Goal: Information Seeking & Learning: Learn about a topic

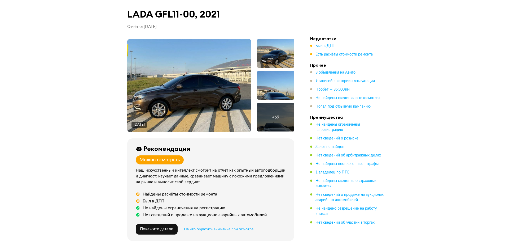
click at [218, 68] on img at bounding box center [189, 85] width 124 height 93
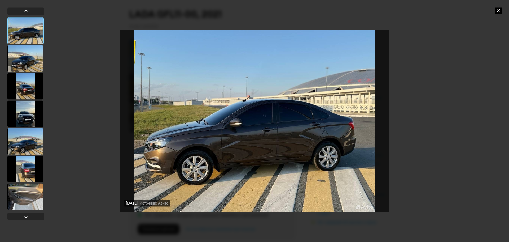
click at [18, 55] on div at bounding box center [25, 58] width 36 height 27
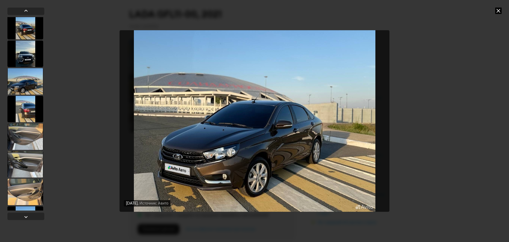
scroll to position [64, 0]
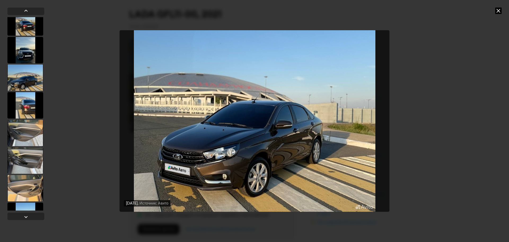
click at [88, 33] on div "[DATE] Источник: Авито [DATE] Источник: Авито [DATE] Источник: Авито" at bounding box center [254, 121] width 509 height 242
click at [33, 215] on div at bounding box center [25, 216] width 37 height 7
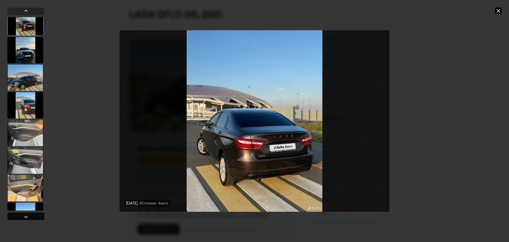
scroll to position [63, 0]
click at [33, 215] on div at bounding box center [25, 216] width 37 height 7
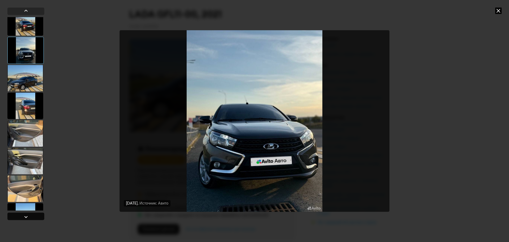
click at [33, 215] on div at bounding box center [25, 216] width 37 height 7
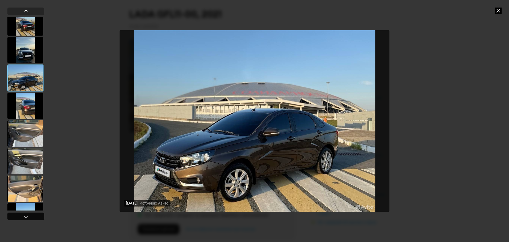
click at [32, 214] on div at bounding box center [25, 216] width 37 height 7
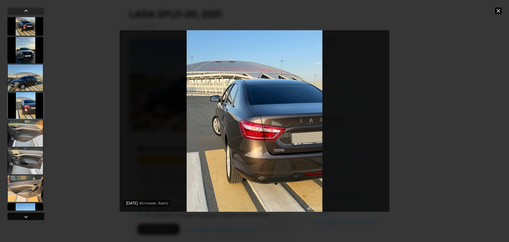
click at [32, 214] on div at bounding box center [25, 216] width 37 height 7
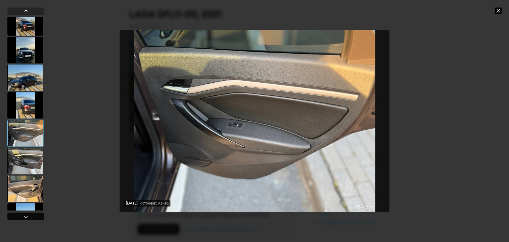
click at [32, 214] on div at bounding box center [25, 216] width 37 height 7
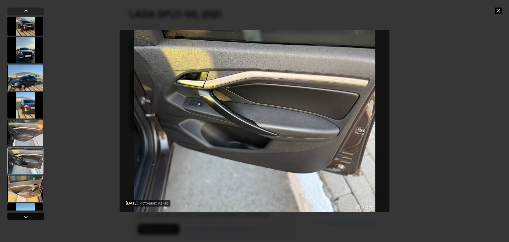
click at [32, 214] on div at bounding box center [25, 216] width 37 height 7
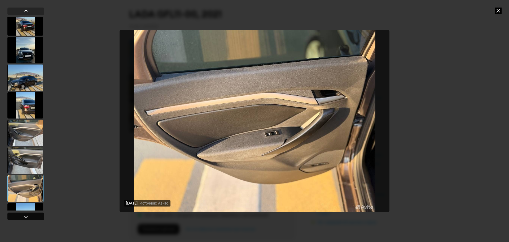
click at [32, 214] on div at bounding box center [25, 216] width 37 height 7
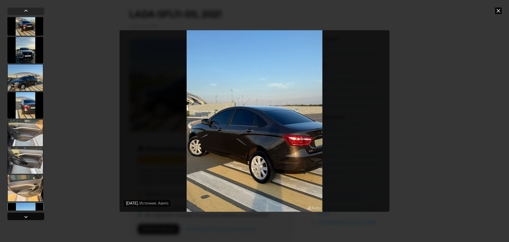
click at [32, 214] on div at bounding box center [25, 216] width 37 height 7
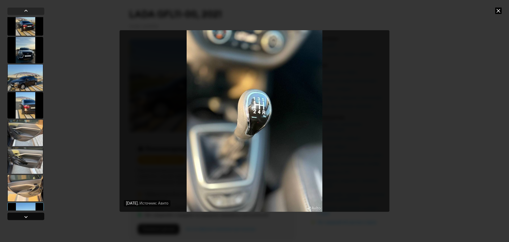
scroll to position [274, 0]
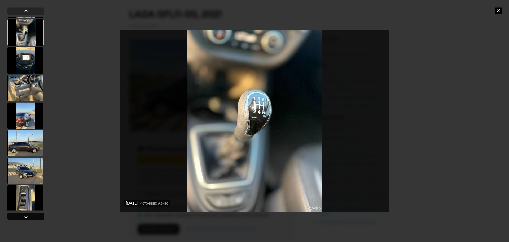
click at [32, 214] on div at bounding box center [25, 216] width 37 height 7
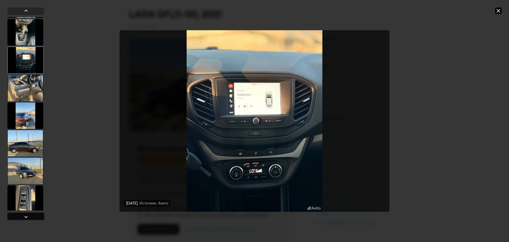
click at [33, 214] on div at bounding box center [25, 216] width 37 height 7
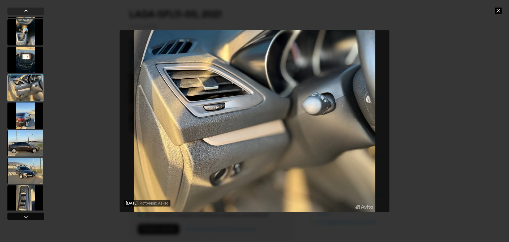
click at [33, 214] on div at bounding box center [25, 216] width 37 height 7
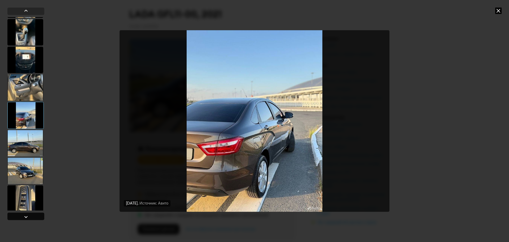
click at [33, 214] on div at bounding box center [25, 216] width 37 height 7
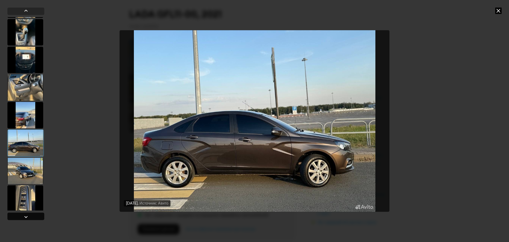
click at [33, 214] on div at bounding box center [25, 216] width 37 height 7
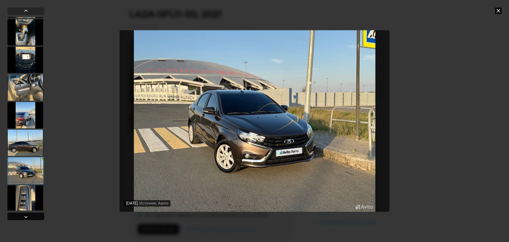
click at [33, 214] on div at bounding box center [25, 216] width 37 height 7
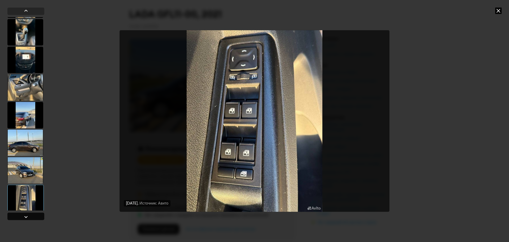
click at [33, 214] on div at bounding box center [25, 216] width 37 height 7
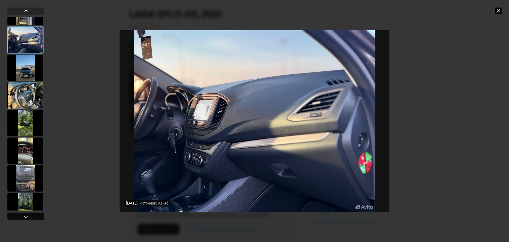
click at [33, 214] on div at bounding box center [25, 216] width 37 height 7
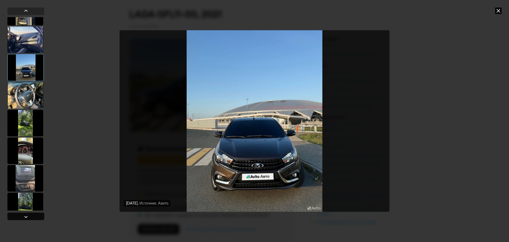
click at [33, 214] on div at bounding box center [25, 216] width 37 height 7
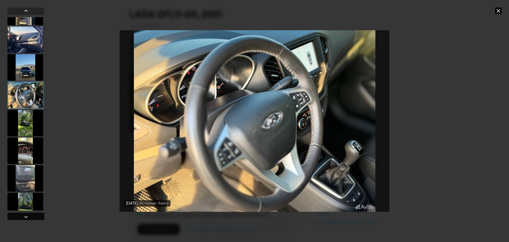
click at [33, 214] on div at bounding box center [25, 216] width 37 height 7
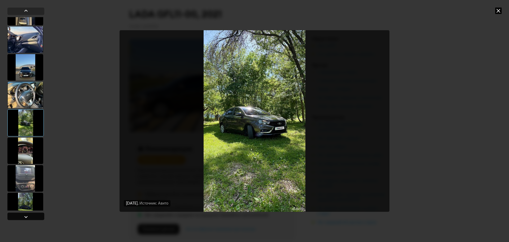
click at [33, 214] on div at bounding box center [25, 216] width 37 height 7
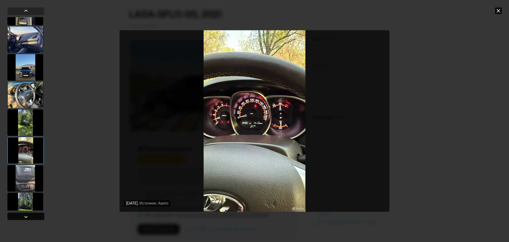
click at [33, 214] on div at bounding box center [25, 216] width 37 height 7
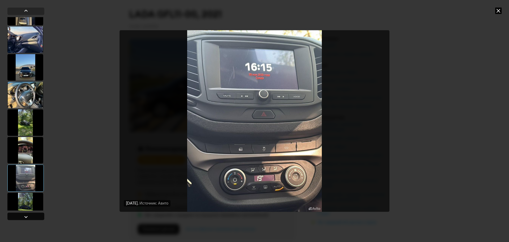
click at [33, 214] on div at bounding box center [25, 216] width 37 height 7
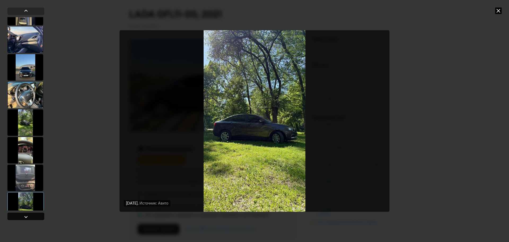
click at [33, 214] on div at bounding box center [25, 216] width 37 height 7
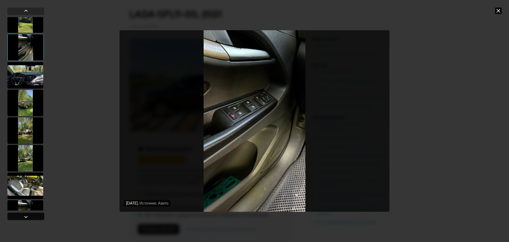
click at [33, 214] on div at bounding box center [25, 216] width 37 height 7
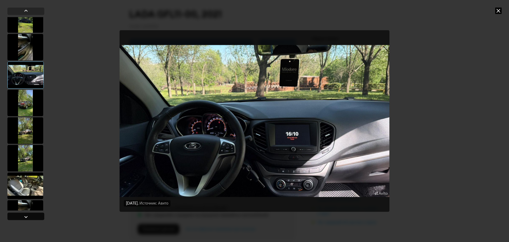
click at [33, 214] on div at bounding box center [25, 216] width 37 height 7
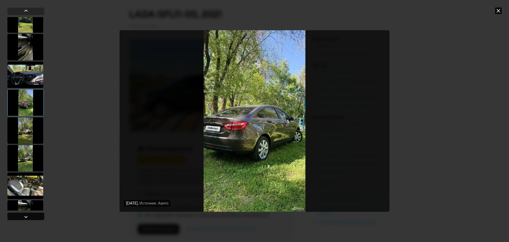
click at [33, 214] on div at bounding box center [25, 216] width 37 height 7
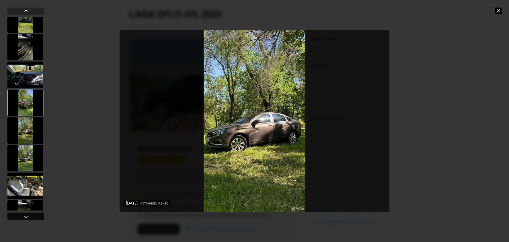
click at [33, 214] on div at bounding box center [25, 216] width 37 height 7
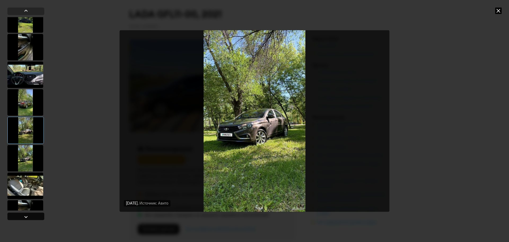
click at [33, 214] on div at bounding box center [25, 216] width 37 height 7
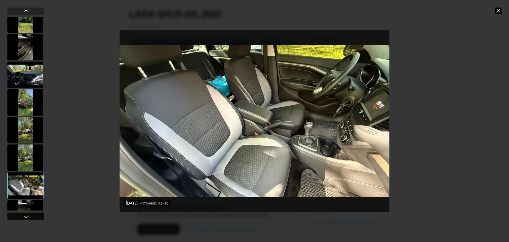
click at [33, 213] on div at bounding box center [25, 216] width 37 height 7
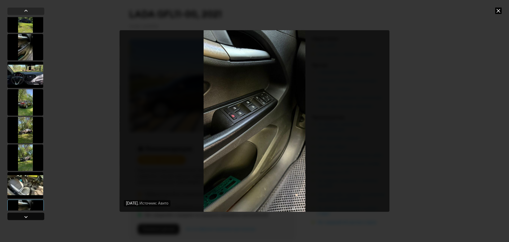
click at [33, 213] on div at bounding box center [25, 216] width 37 height 7
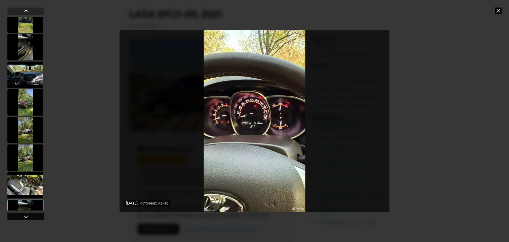
scroll to position [831, 0]
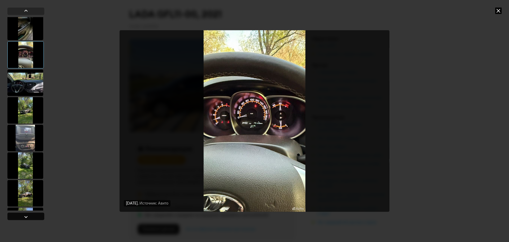
click at [33, 213] on div at bounding box center [25, 216] width 37 height 7
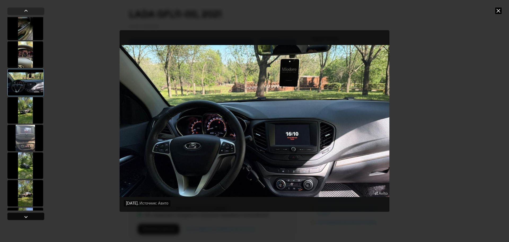
click at [33, 213] on div at bounding box center [25, 216] width 37 height 7
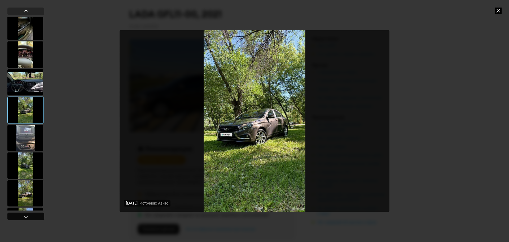
click at [33, 213] on div at bounding box center [25, 216] width 37 height 7
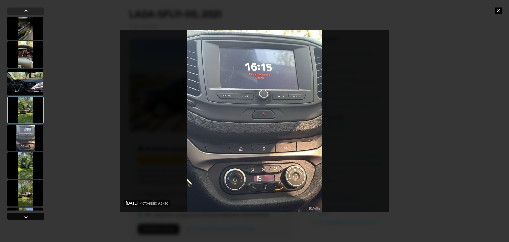
click at [33, 213] on div at bounding box center [25, 216] width 37 height 7
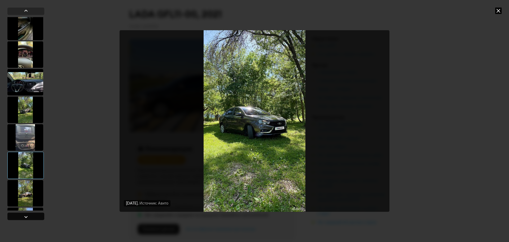
click at [33, 213] on div at bounding box center [25, 216] width 37 height 7
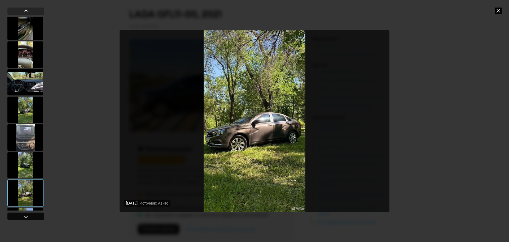
click at [33, 213] on div at bounding box center [25, 216] width 37 height 7
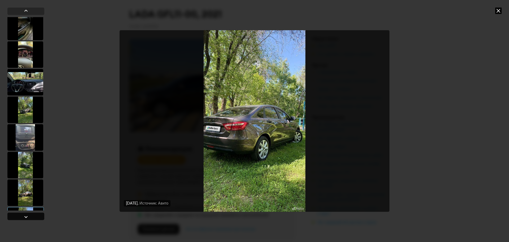
click at [33, 213] on div at bounding box center [25, 216] width 37 height 7
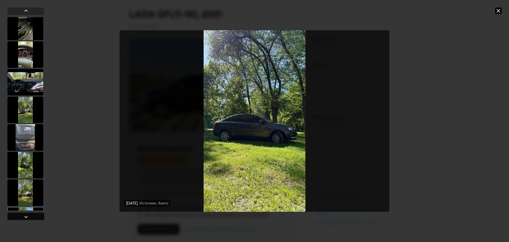
scroll to position [1017, 0]
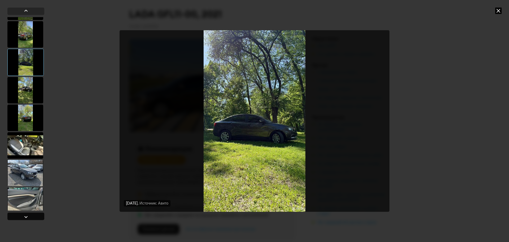
click at [33, 213] on div at bounding box center [25, 216] width 37 height 7
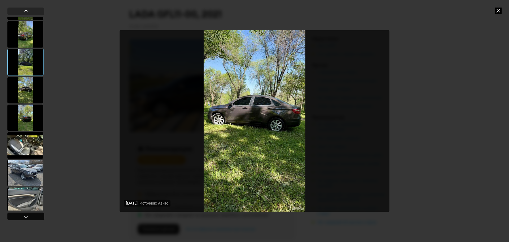
click at [33, 213] on div at bounding box center [25, 216] width 37 height 7
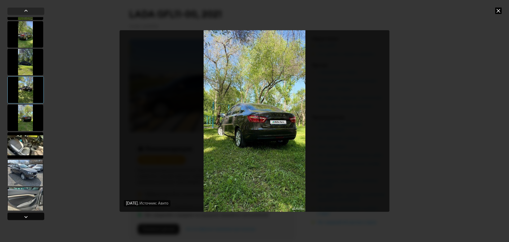
click at [33, 213] on div at bounding box center [25, 216] width 37 height 7
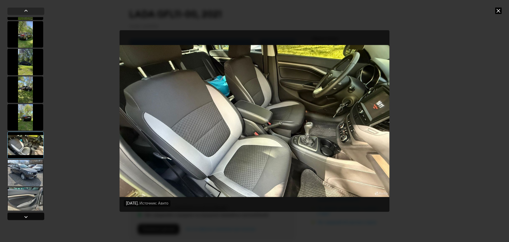
click at [33, 213] on div at bounding box center [25, 216] width 37 height 7
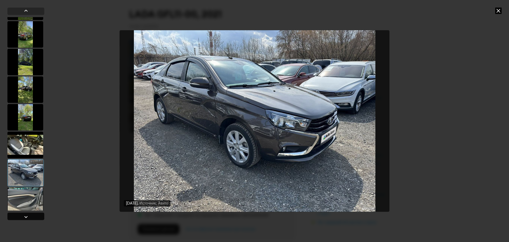
click at [33, 213] on div at bounding box center [25, 216] width 37 height 7
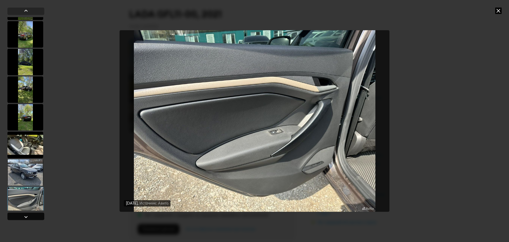
click at [33, 213] on div at bounding box center [25, 216] width 37 height 7
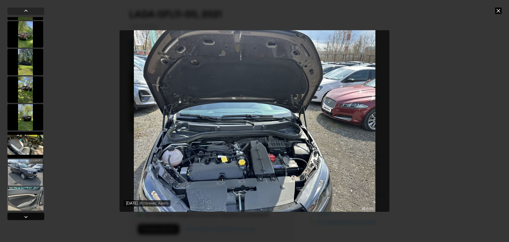
scroll to position [1176, 0]
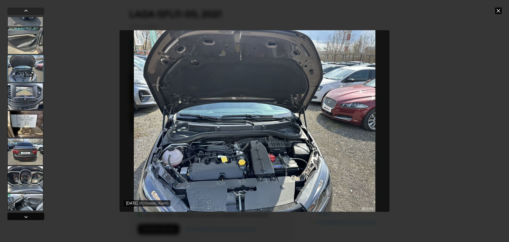
click at [33, 213] on div at bounding box center [25, 216] width 37 height 7
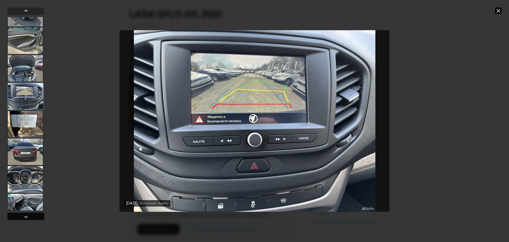
click at [33, 213] on div at bounding box center [25, 216] width 37 height 7
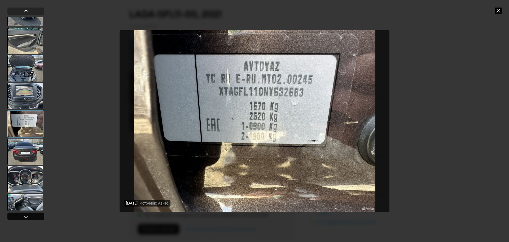
click at [33, 213] on div at bounding box center [25, 216] width 37 height 7
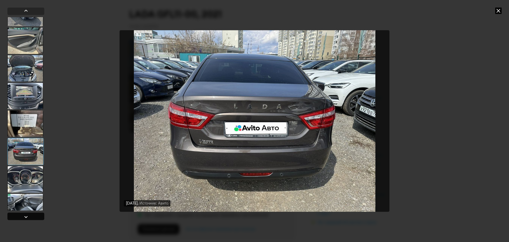
click at [33, 213] on div at bounding box center [25, 216] width 37 height 7
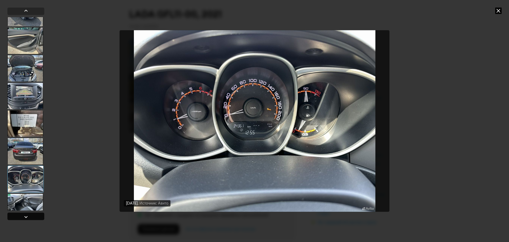
click at [33, 213] on div at bounding box center [25, 216] width 37 height 7
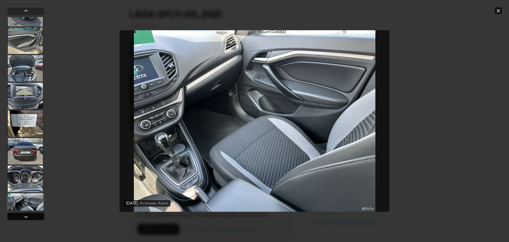
click at [33, 213] on div at bounding box center [25, 216] width 37 height 7
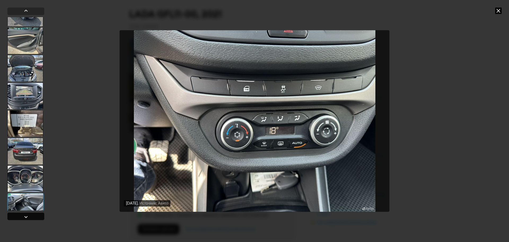
scroll to position [1336, 0]
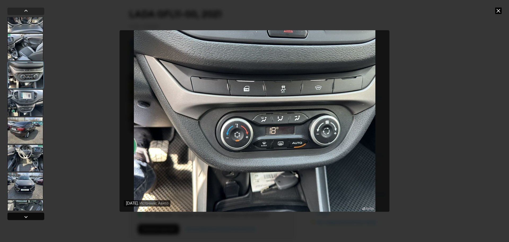
click at [35, 213] on div at bounding box center [25, 216] width 37 height 7
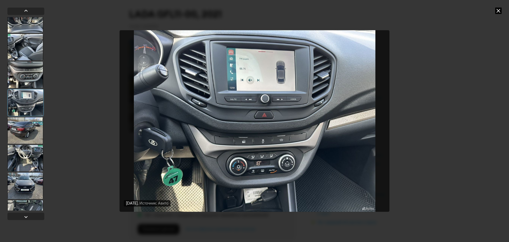
click at [41, 212] on div at bounding box center [25, 114] width 37 height 215
